Goal: Information Seeking & Learning: Learn about a topic

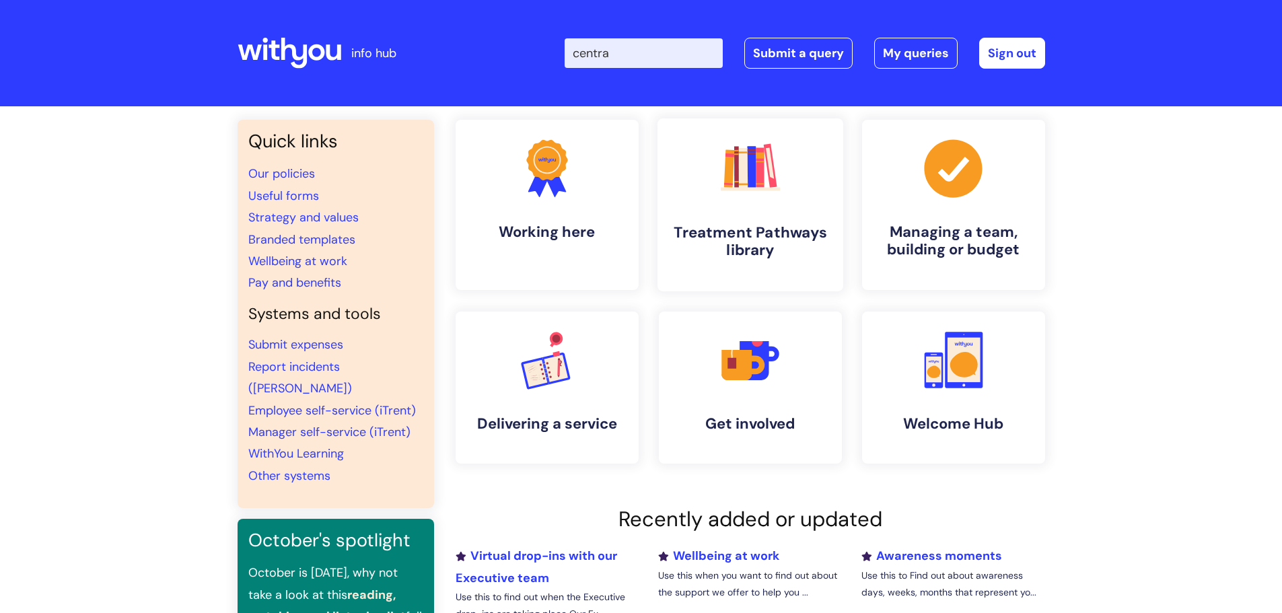
type input "central"
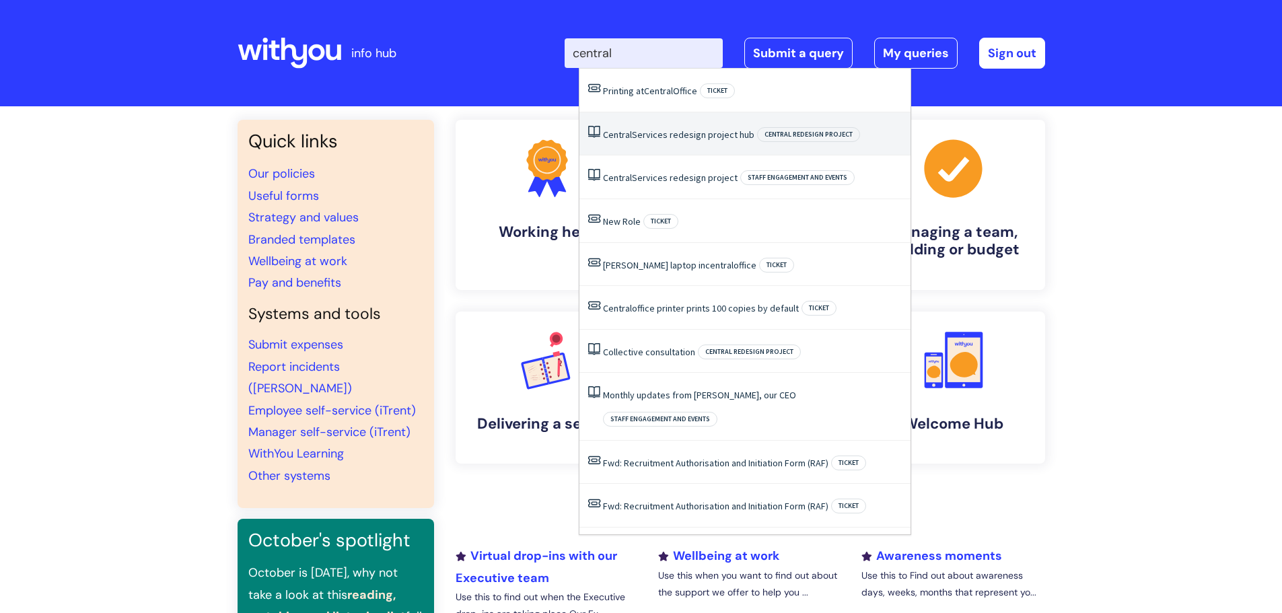
click at [687, 139] on link "Central Services redesign project hub" at bounding box center [678, 135] width 151 height 12
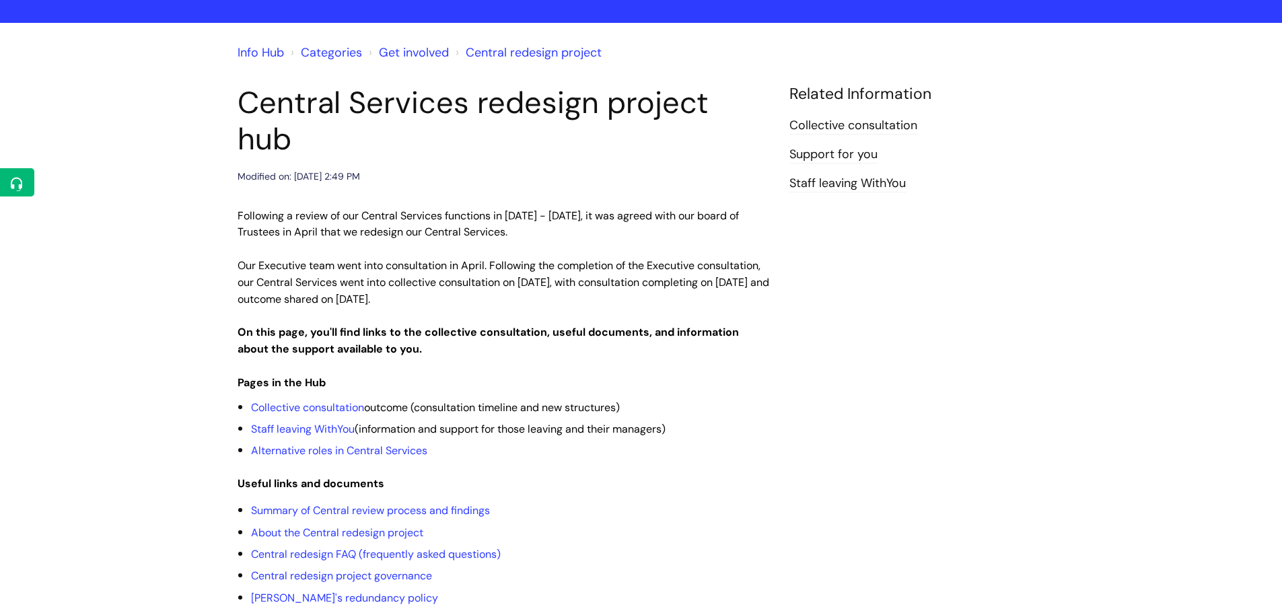
scroll to position [269, 0]
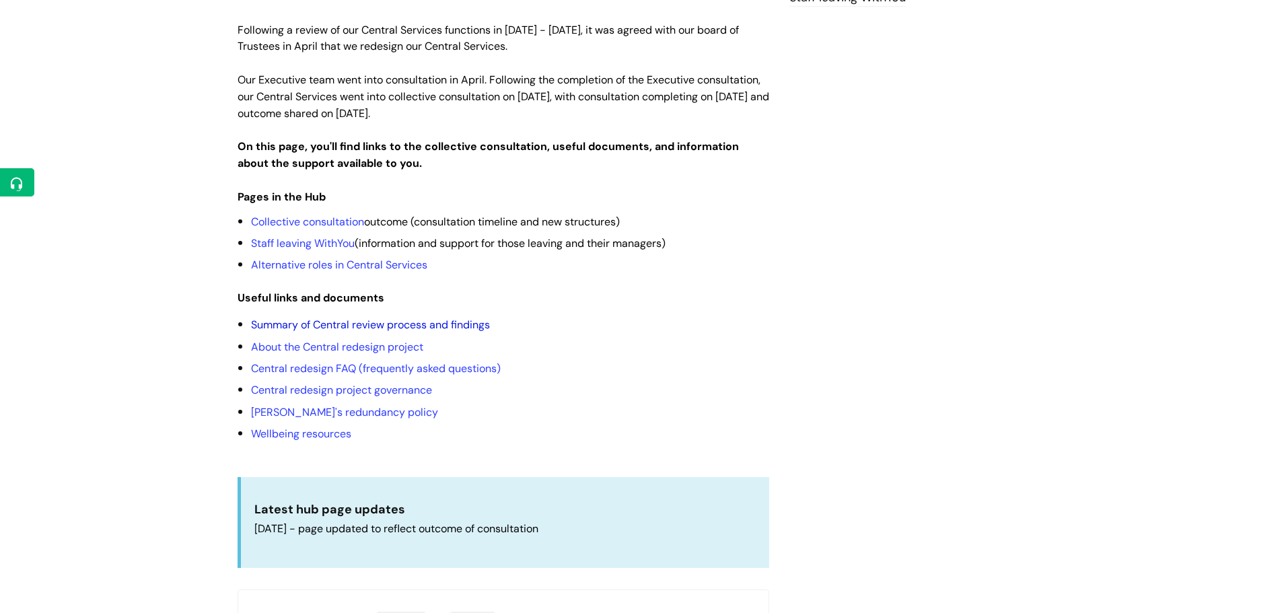
click at [408, 318] on link "Summary of Central review process and findings" at bounding box center [370, 325] width 239 height 14
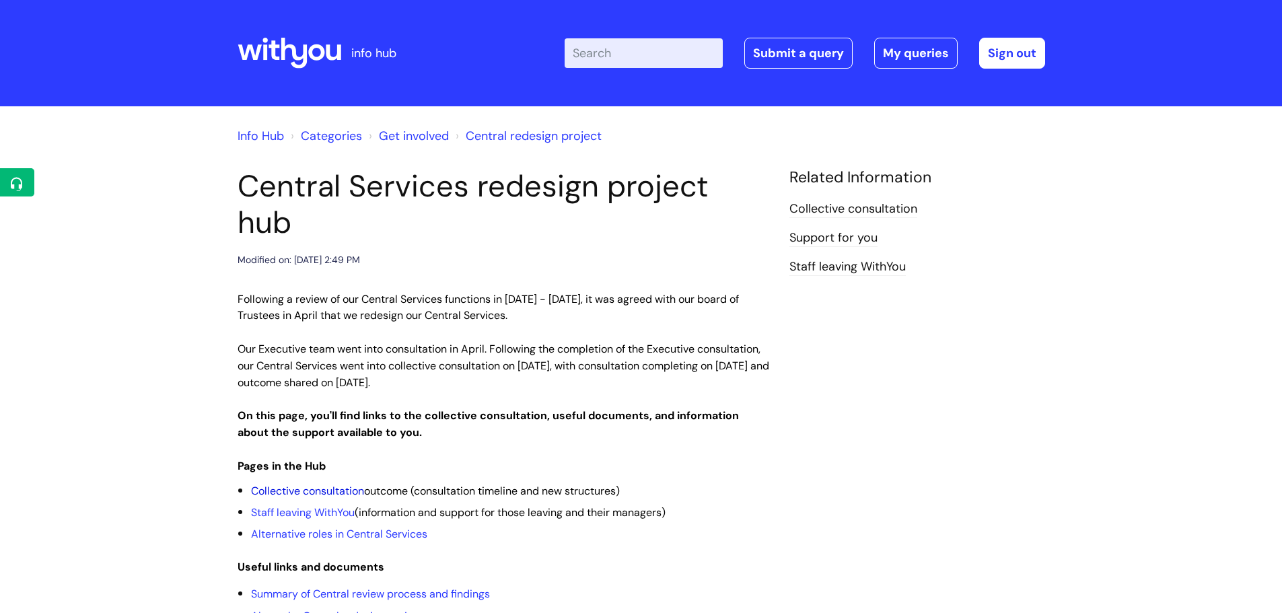
scroll to position [269, 0]
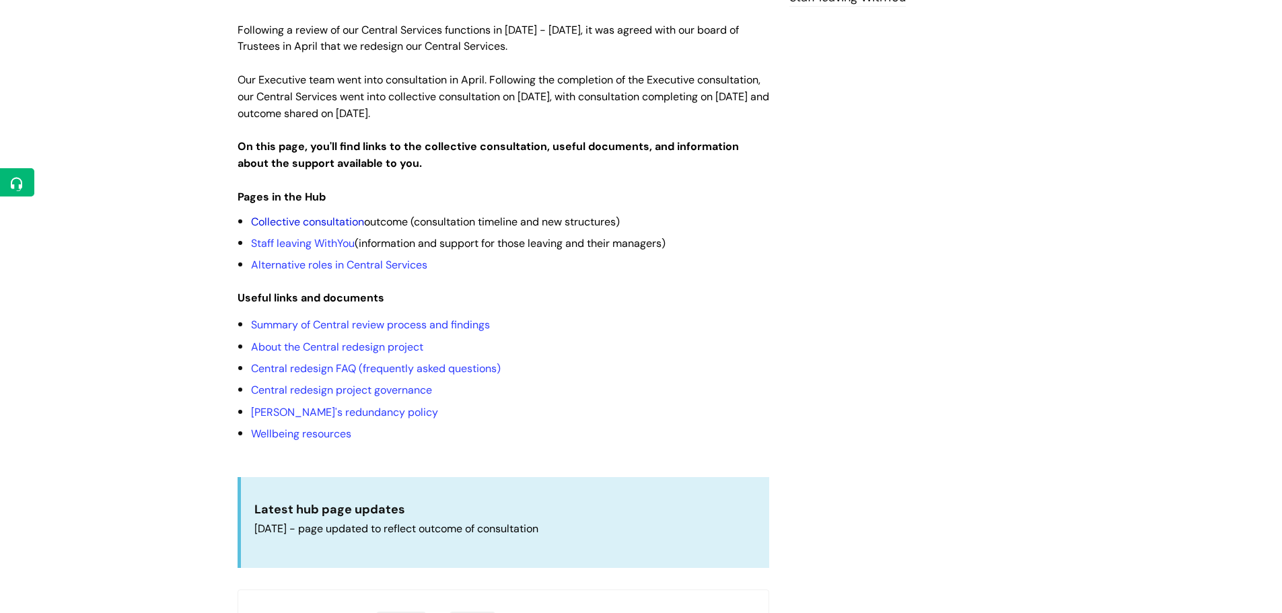
click at [328, 215] on link "Collective consultation" at bounding box center [307, 222] width 113 height 14
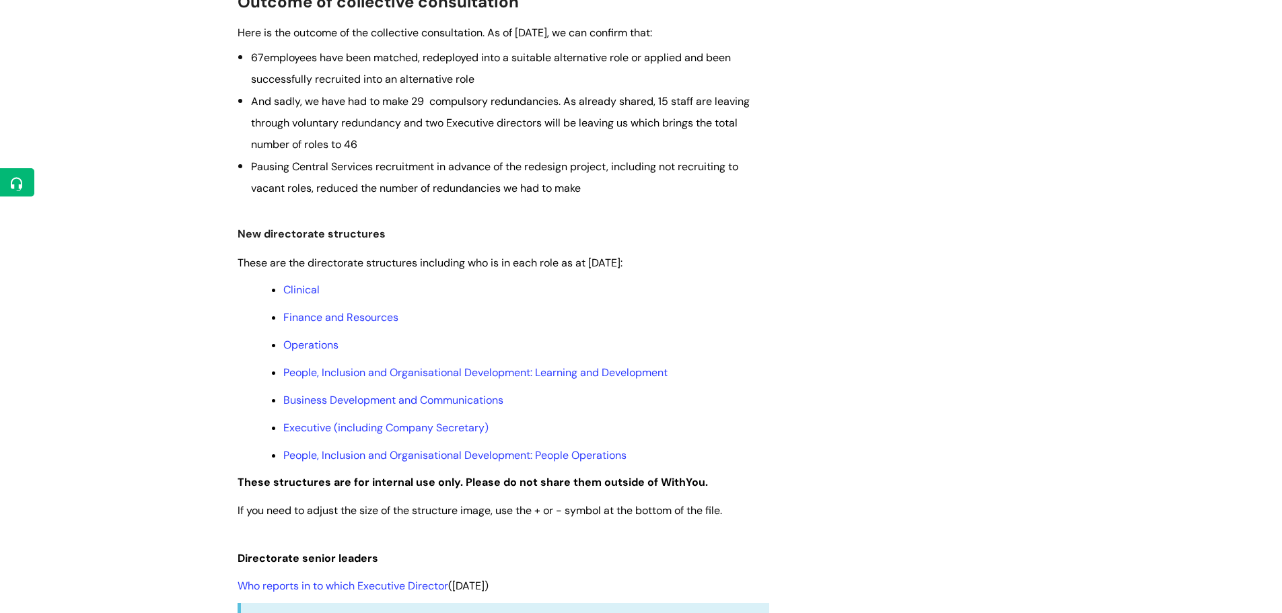
scroll to position [538, 0]
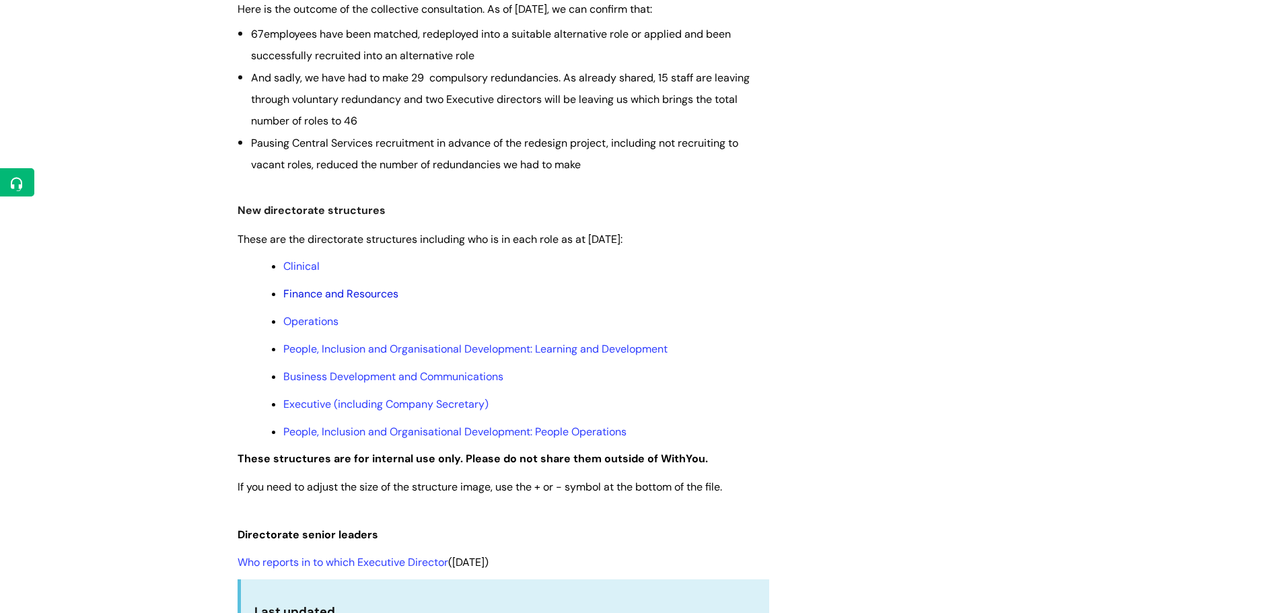
click at [384, 293] on link "Finance and Resources" at bounding box center [340, 294] width 115 height 14
